Goal: Task Accomplishment & Management: Use online tool/utility

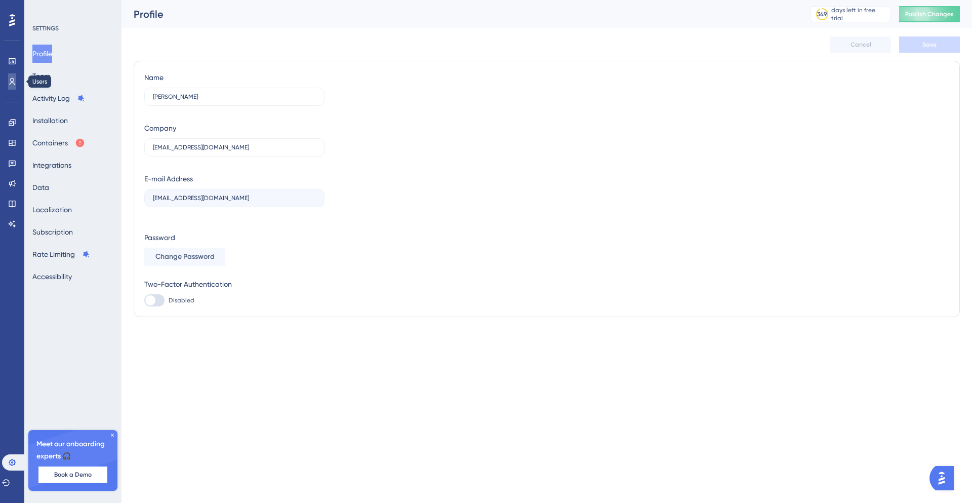
click at [16, 82] on icon at bounding box center [12, 81] width 8 height 8
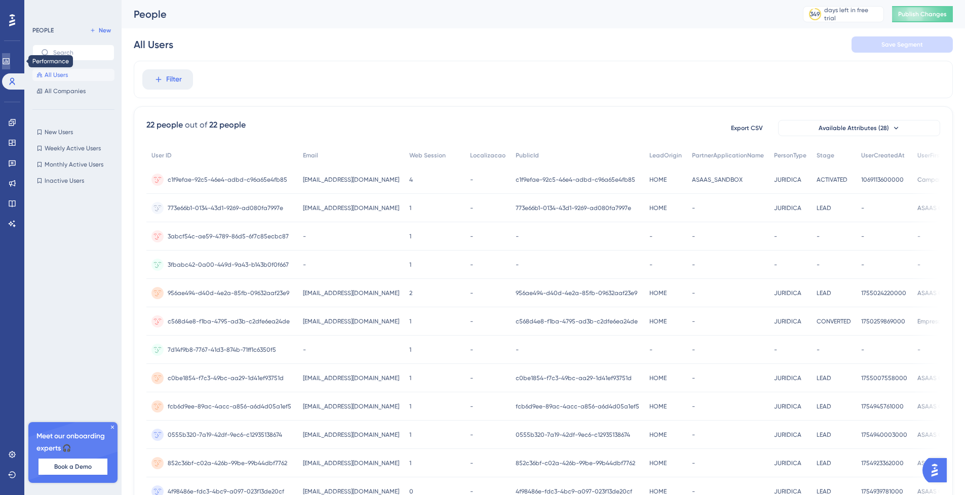
click at [7, 56] on link at bounding box center [6, 61] width 8 height 16
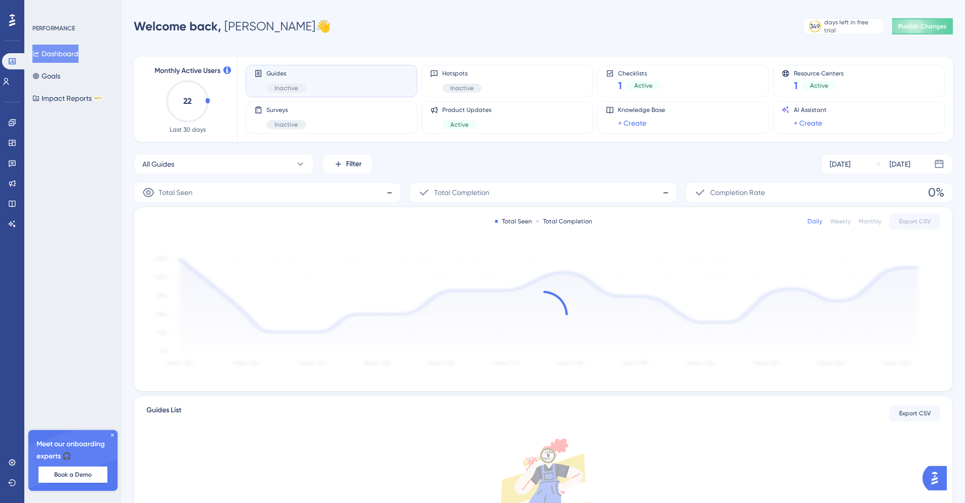
click at [12, 22] on icon at bounding box center [12, 20] width 6 height 12
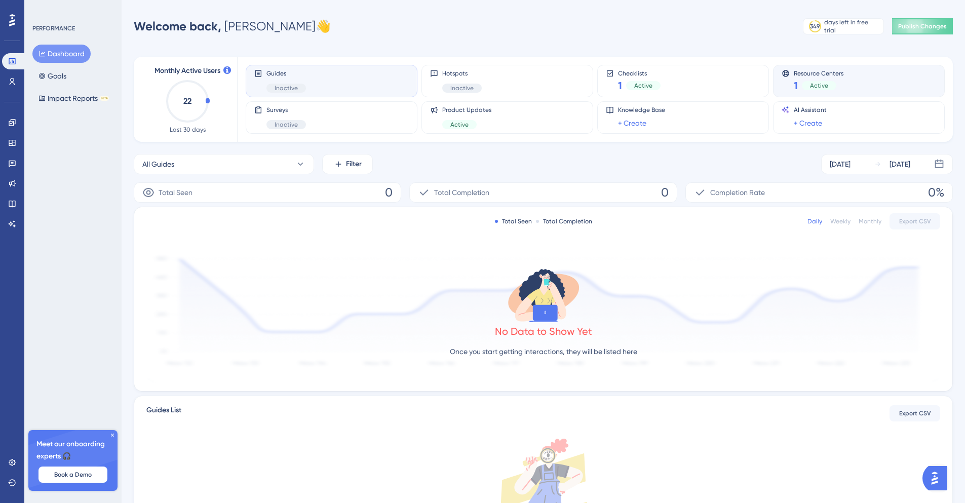
click at [858, 91] on div "Resource Centers 1 Active" at bounding box center [858, 80] width 154 height 23
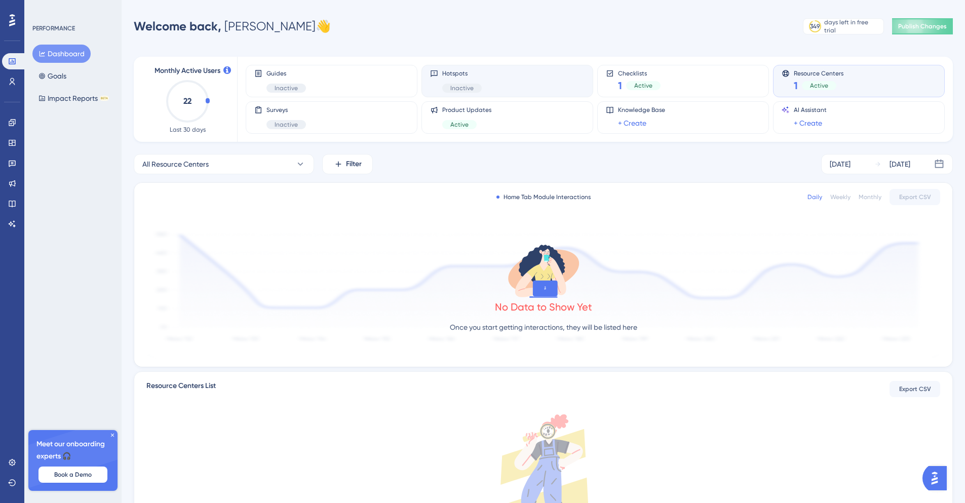
click at [562, 94] on div "Hotspots Inactive" at bounding box center [507, 81] width 172 height 32
click at [15, 463] on icon at bounding box center [12, 462] width 7 height 7
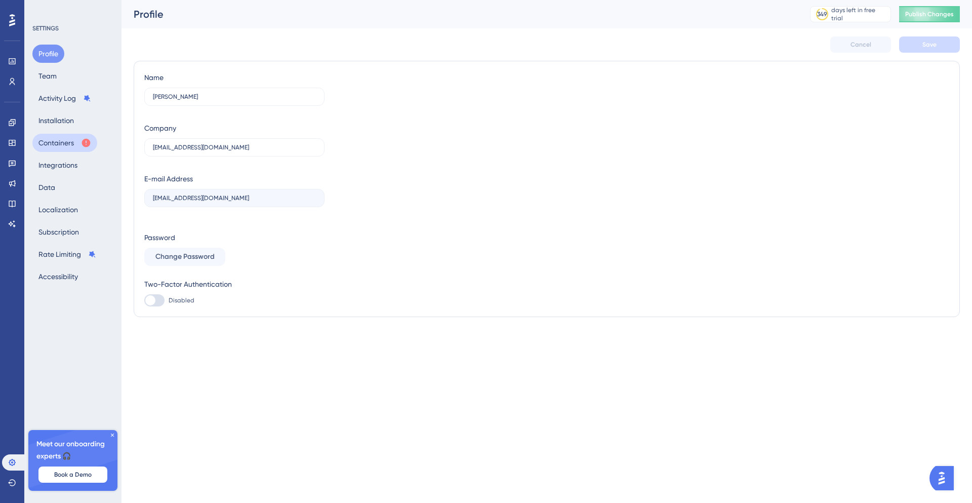
click at [81, 142] on button "Containers" at bounding box center [64, 143] width 65 height 18
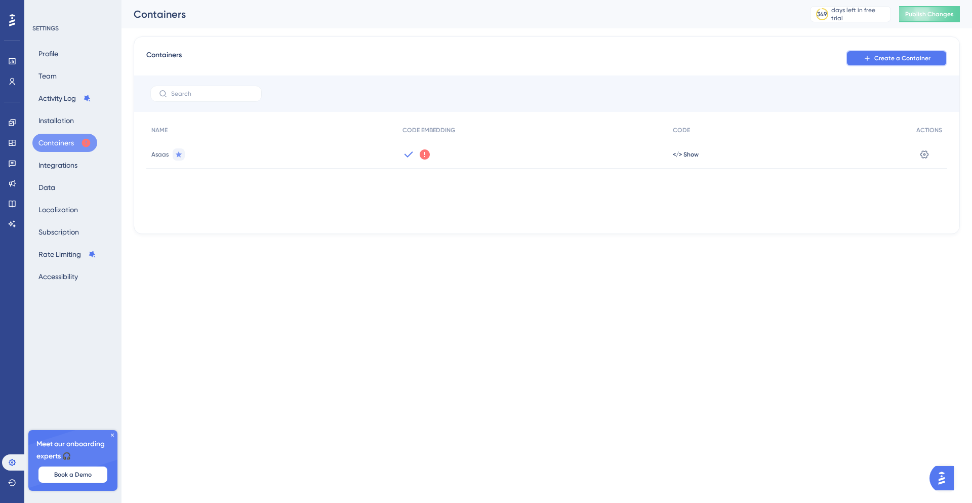
click at [866, 64] on button "Create a Container" at bounding box center [896, 58] width 101 height 16
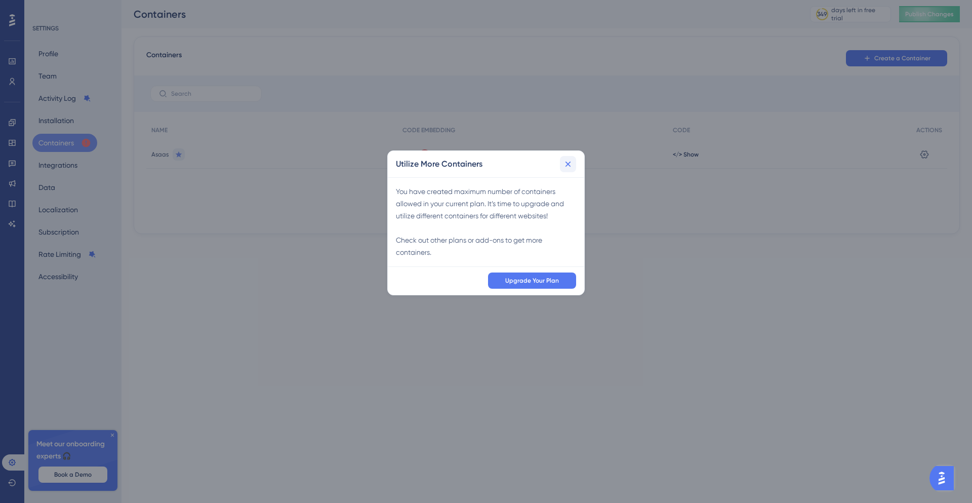
click at [573, 166] on button at bounding box center [568, 164] width 16 height 16
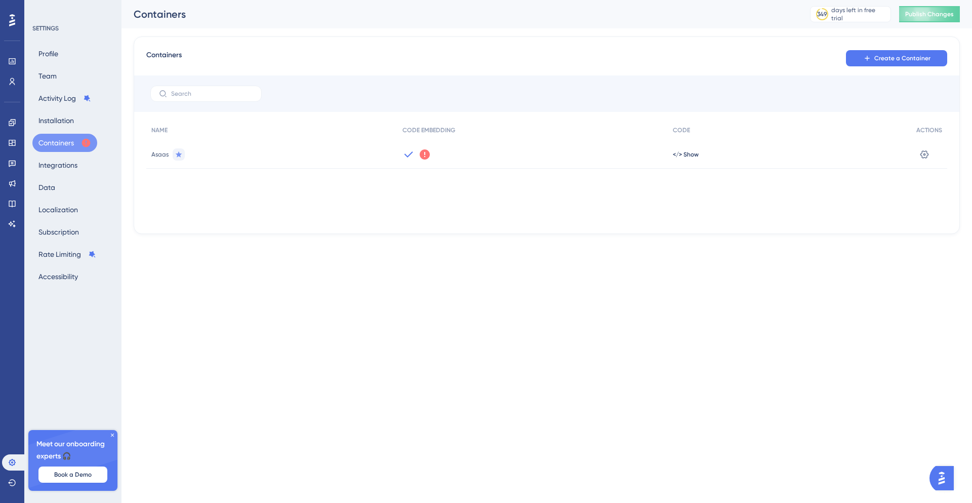
click at [577, 154] on div "We could not detect any activity from this Container Code for a while. Make sur…" at bounding box center [533, 154] width 270 height 28
click at [684, 157] on span "</> Show" at bounding box center [686, 154] width 26 height 8
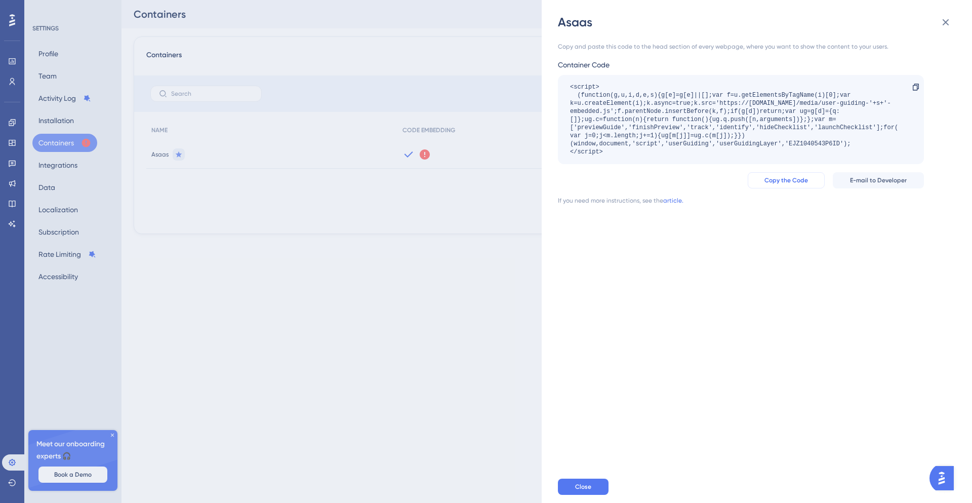
click at [808, 179] on span "Copy the Code" at bounding box center [787, 180] width 44 height 8
click at [442, 256] on div "Asaas Copy and paste this code to the head section of every webpage, where you …" at bounding box center [486, 251] width 972 height 503
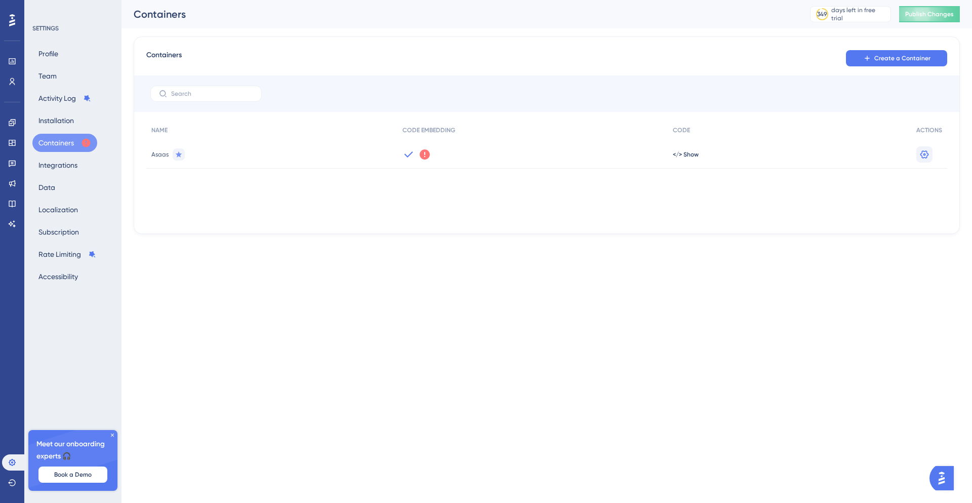
click at [921, 153] on icon at bounding box center [925, 154] width 10 height 10
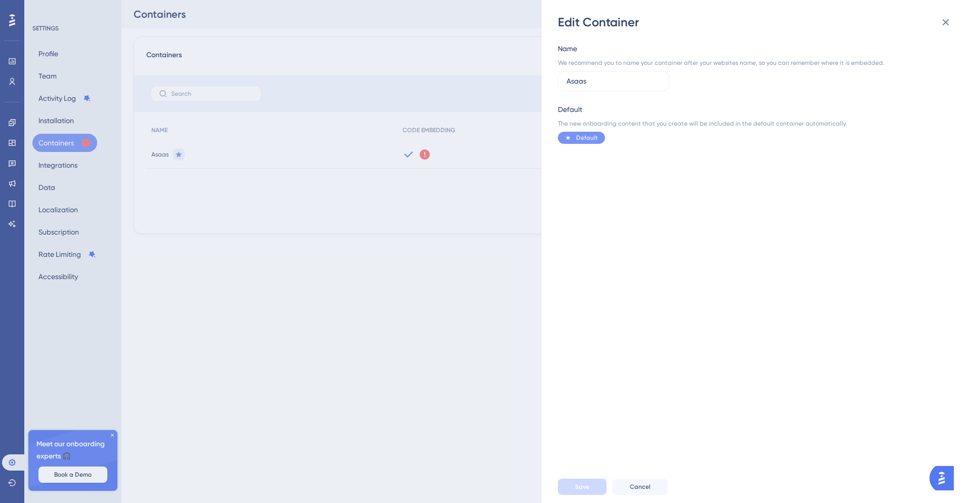
click at [588, 140] on span "Default" at bounding box center [587, 138] width 22 height 8
click at [599, 68] on div "Name We recommend you to name your container after your websites name, so you c…" at bounding box center [721, 67] width 327 height 49
click at [645, 495] on div "Save Cancel" at bounding box center [773, 486] width 430 height 32
click at [647, 480] on button "Cancel" at bounding box center [640, 487] width 55 height 16
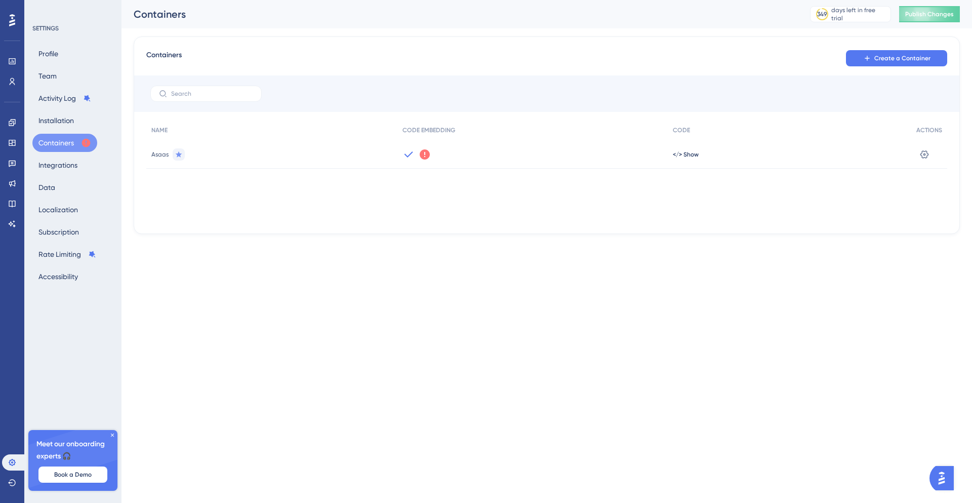
click at [699, 149] on div "</> Show" at bounding box center [790, 154] width 244 height 28
click at [698, 151] on span "</> Show" at bounding box center [686, 154] width 26 height 8
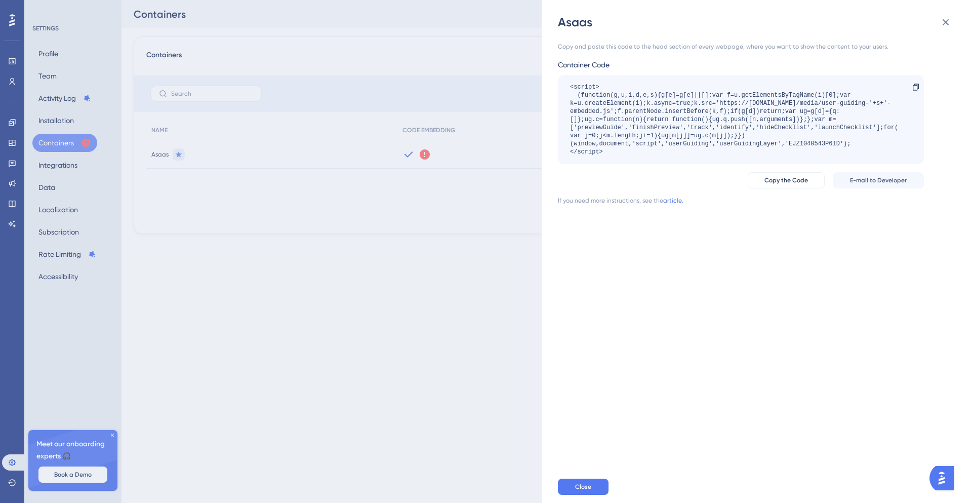
click at [535, 178] on div "Asaas Copy and paste this code to the head section of every webpage, where you …" at bounding box center [486, 251] width 972 height 503
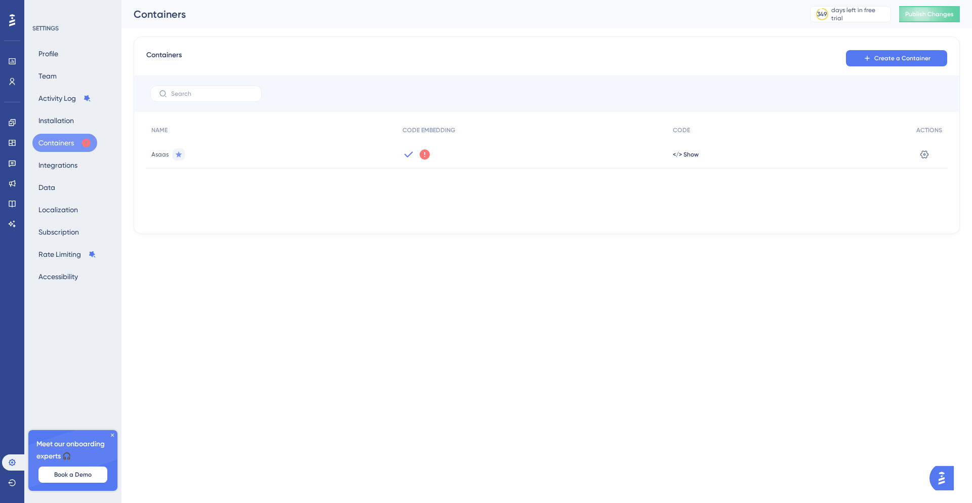
click at [424, 155] on icon at bounding box center [425, 154] width 10 height 10
click at [498, 194] on span "Got It" at bounding box center [493, 195] width 16 height 8
click at [690, 154] on span "</> Show" at bounding box center [686, 154] width 26 height 8
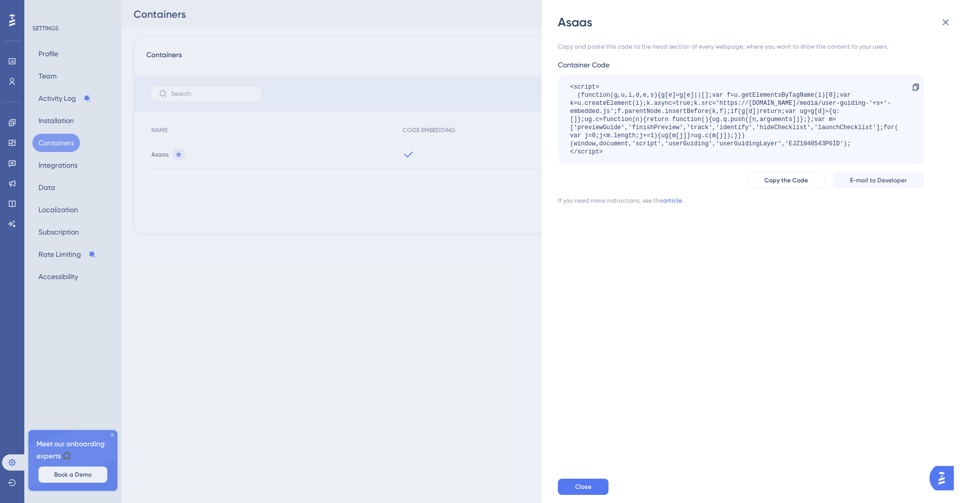
click at [629, 147] on div "<script> (function(g,u,i,d,e,s){g[e]=g[e]||[];var f=u.getElementsByTagName(i)[0…" at bounding box center [736, 119] width 332 height 73
drag, startPoint x: 628, startPoint y: 154, endPoint x: 627, endPoint y: 127, distance: 27.4
click at [569, 100] on div "<script> (function(g,u,i,d,e,s){g[e]=g[e]||[];var f=u.getElementsByTagName(i)[0…" at bounding box center [741, 119] width 366 height 89
click at [784, 180] on span "Copy the Code" at bounding box center [787, 180] width 44 height 8
copy div "k=u.createElement(i);k.async=true;k.src='https://[DOMAIN_NAME]/media/user-guidi…"
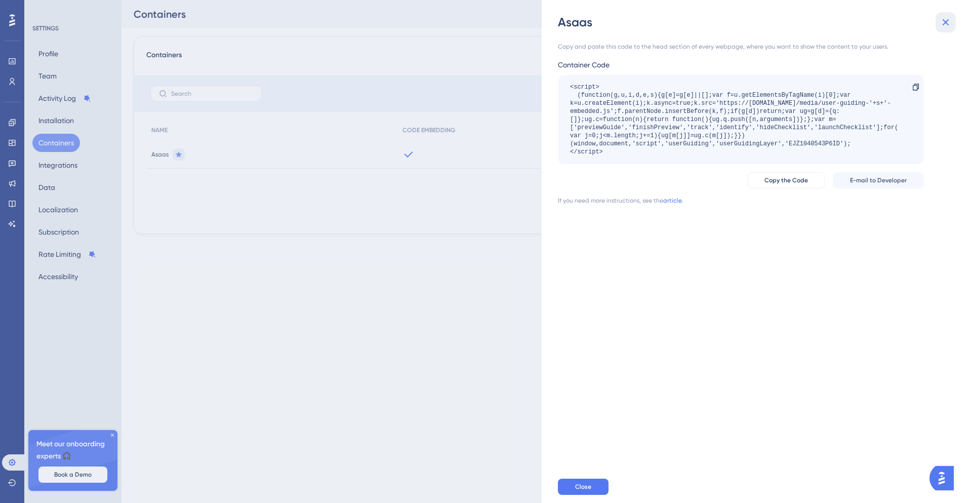
click at [944, 22] on icon at bounding box center [946, 22] width 12 height 12
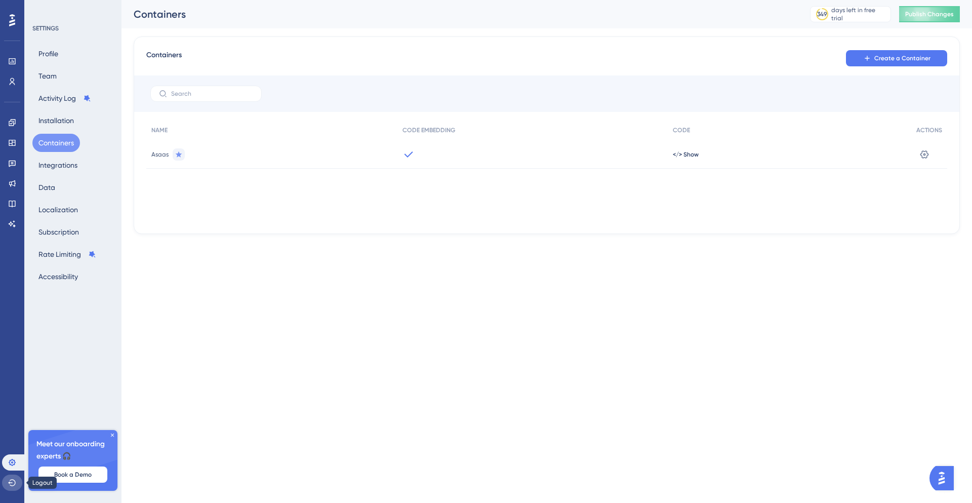
click at [15, 483] on icon at bounding box center [12, 483] width 8 height 8
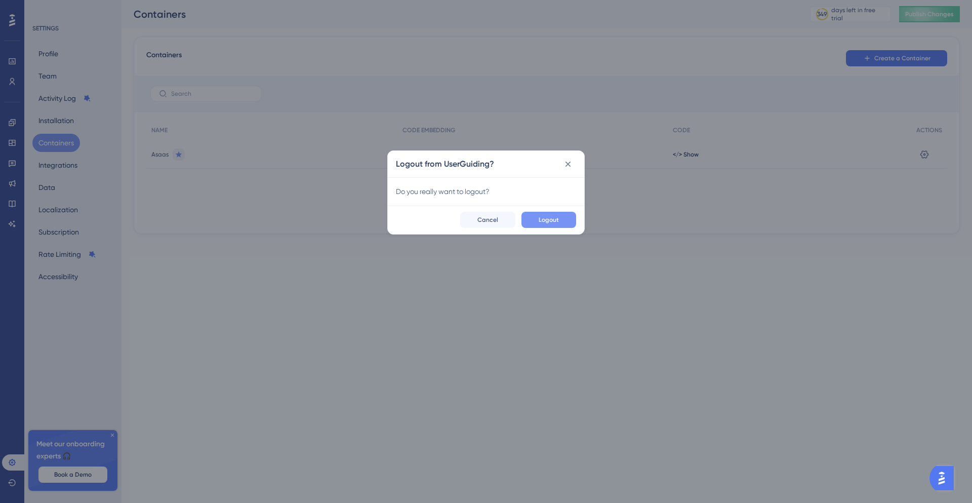
click at [552, 215] on button "Logout" at bounding box center [549, 220] width 55 height 16
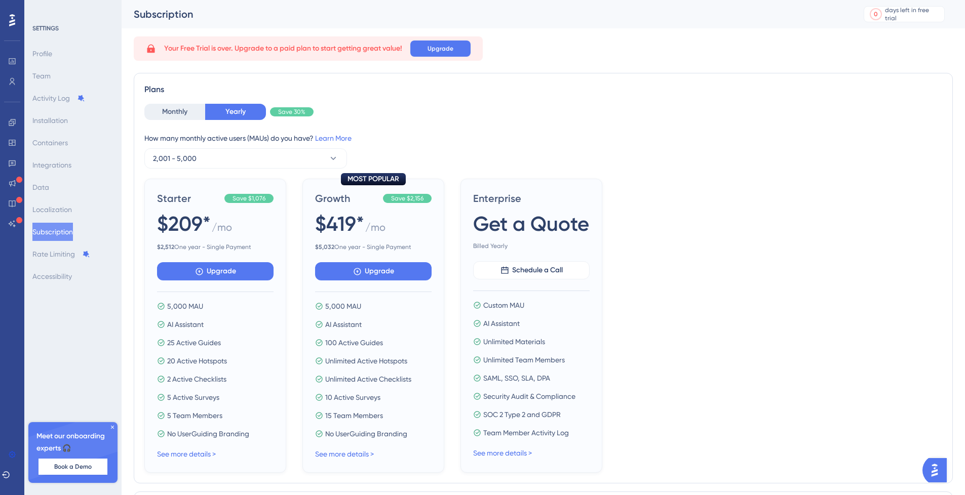
click at [114, 423] on div "Meet our onboarding experts 🎧 Book a Demo" at bounding box center [72, 452] width 89 height 61
click at [112, 426] on icon at bounding box center [112, 427] width 6 height 6
click at [10, 475] on icon at bounding box center [6, 475] width 8 height 8
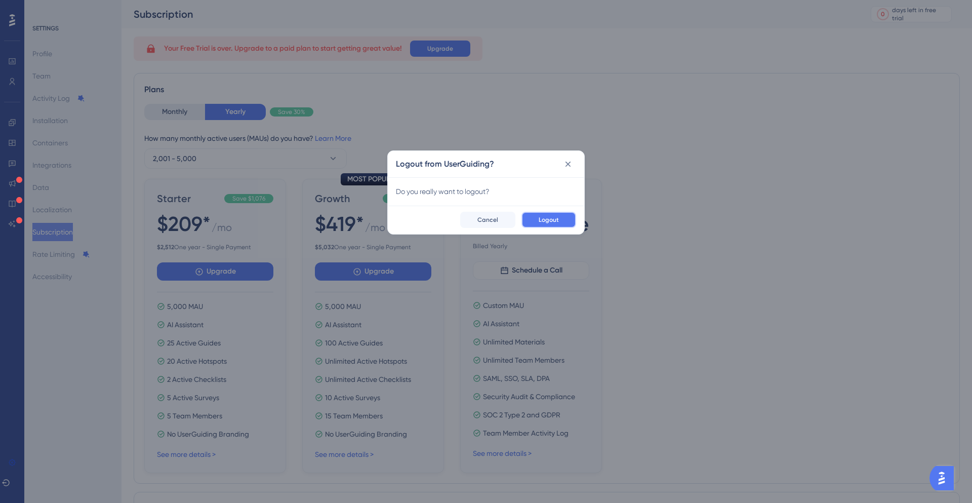
click at [542, 218] on span "Logout" at bounding box center [549, 220] width 20 height 8
